Goal: Information Seeking & Learning: Learn about a topic

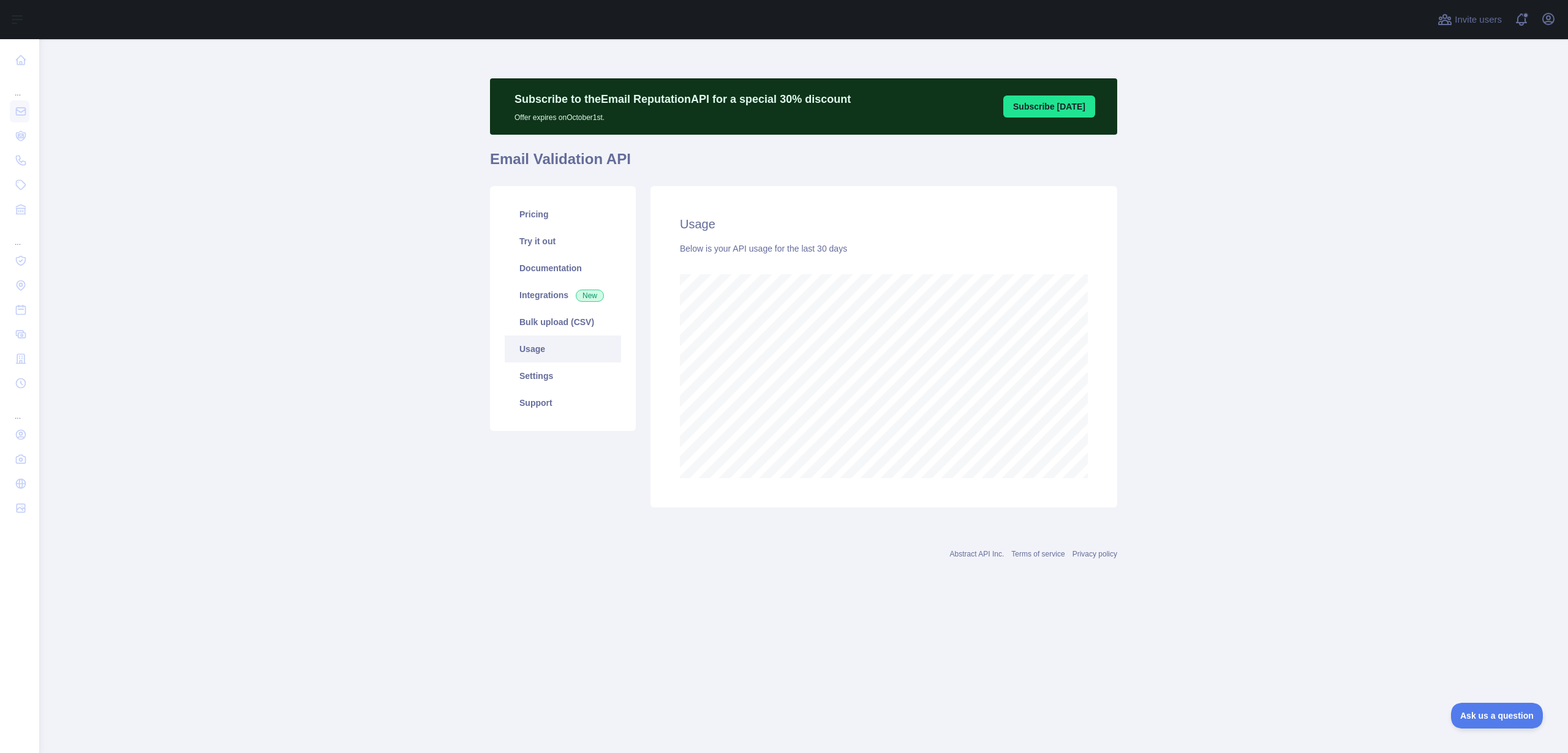
scroll to position [714, 1529]
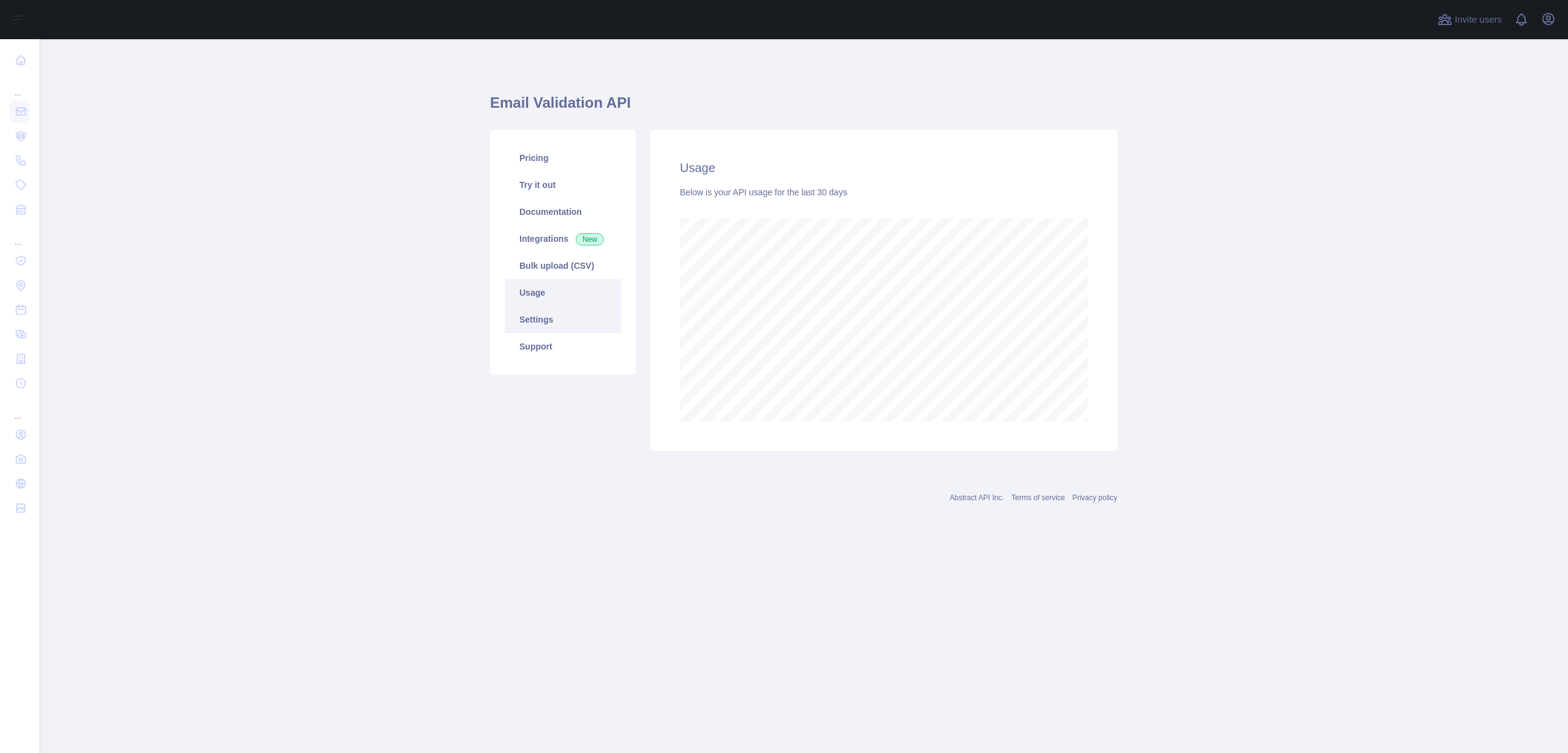
scroll to position [714, 1529]
click at [554, 154] on link "Pricing" at bounding box center [563, 158] width 116 height 27
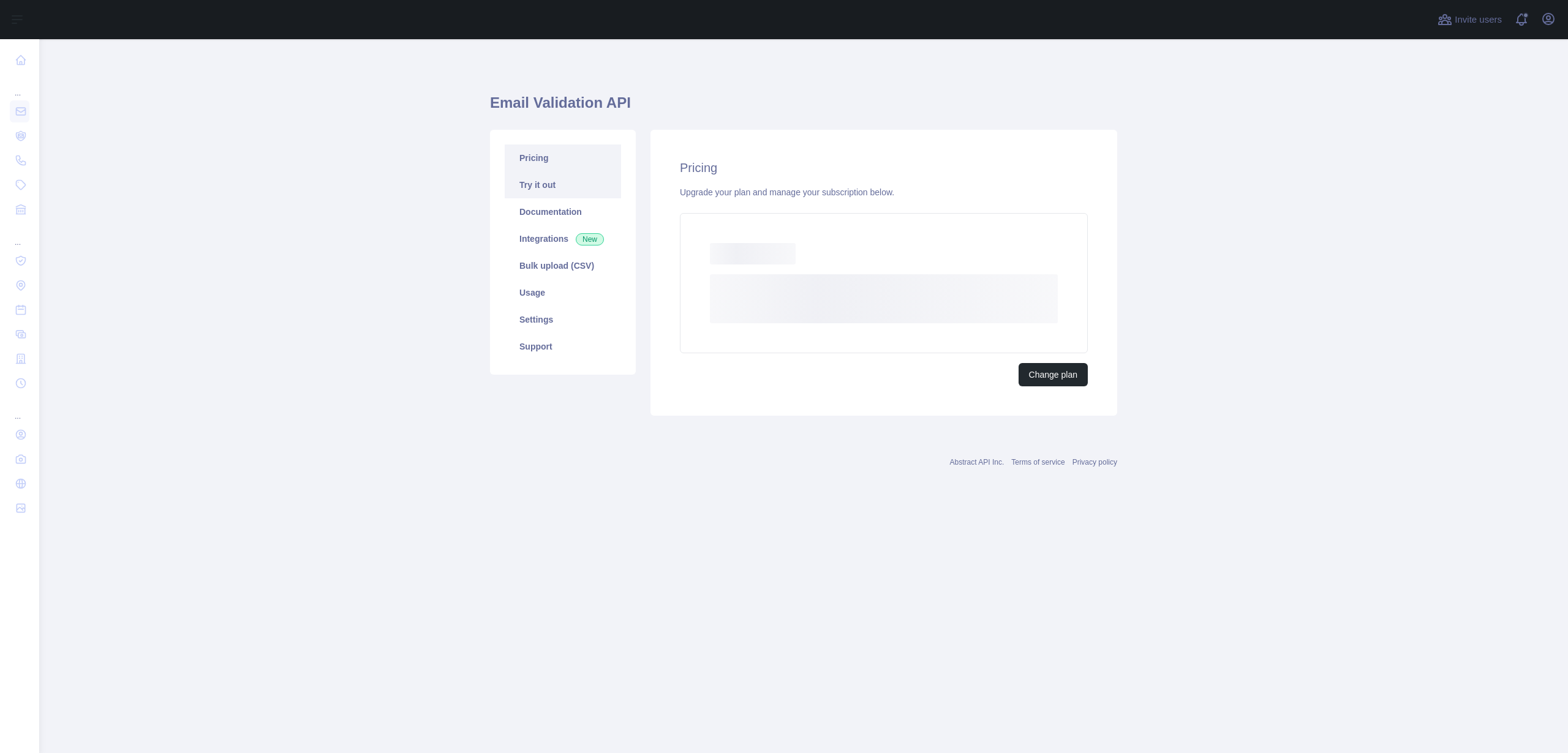
click at [560, 185] on link "Try it out" at bounding box center [563, 185] width 116 height 27
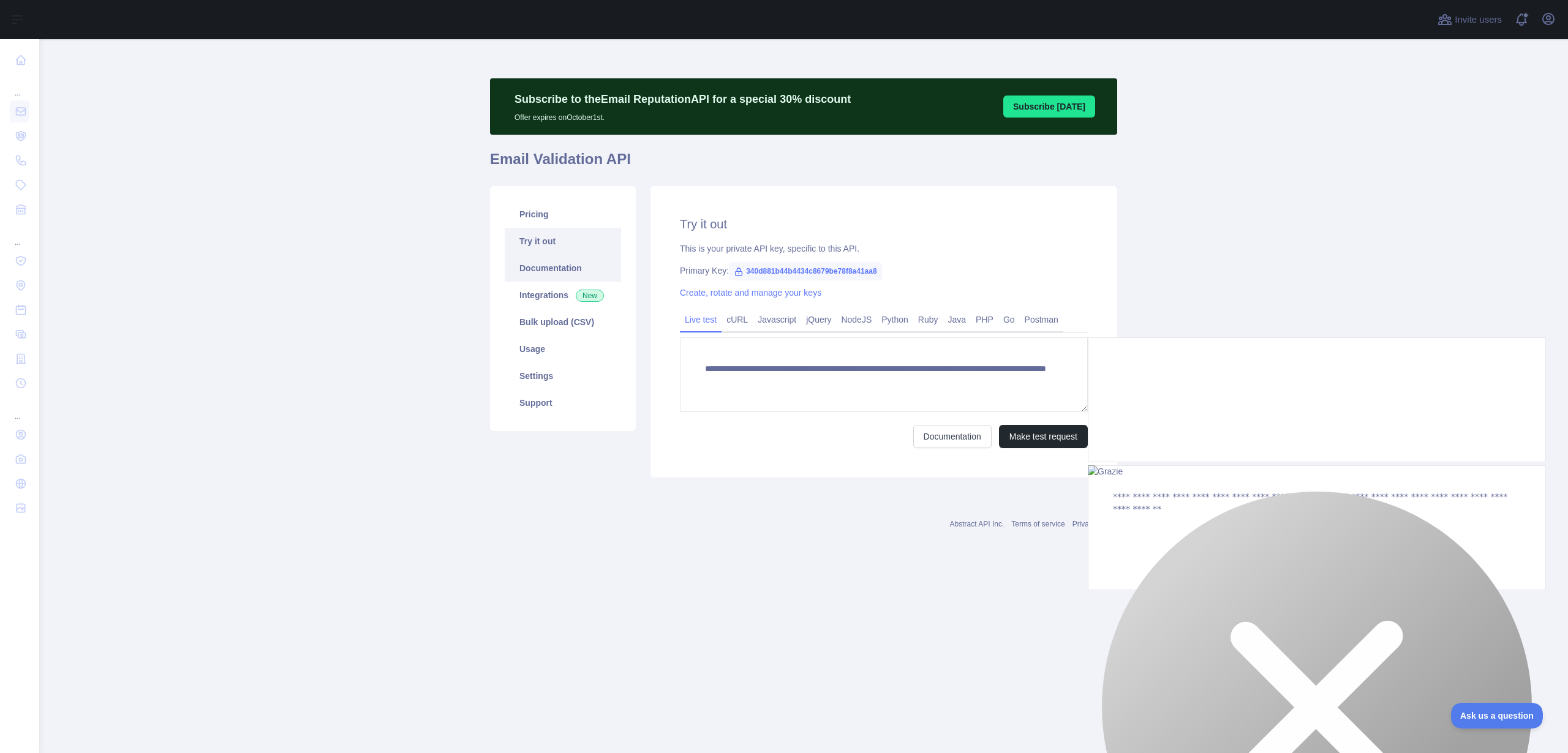
click at [547, 272] on link "Documentation" at bounding box center [563, 268] width 116 height 27
